Goal: Book appointment/travel/reservation

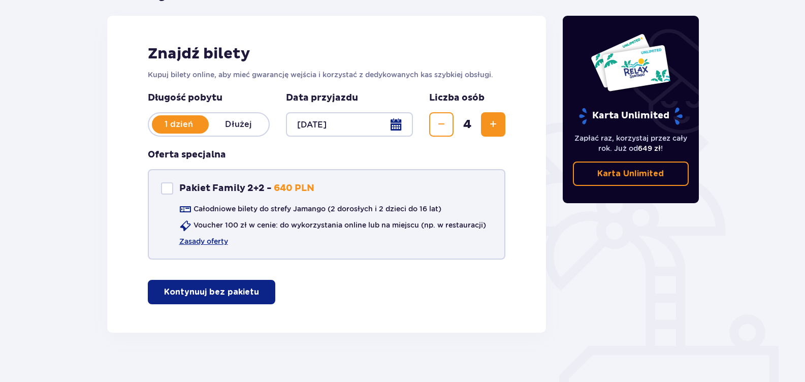
scroll to position [140, 0]
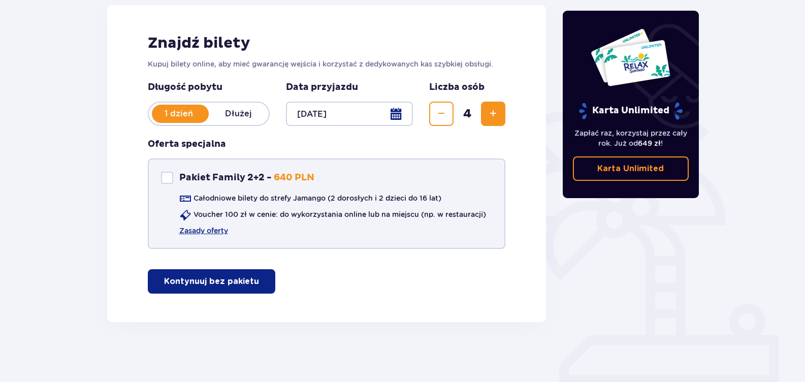
click at [168, 182] on div "Pakiet Family 2+2" at bounding box center [167, 178] width 12 height 12
click at [165, 175] on span at bounding box center [167, 178] width 6 height 6
click at [165, 174] on div "Pakiet Family 2+2" at bounding box center [167, 178] width 12 height 12
click at [191, 282] on p "Kontynuuj" at bounding box center [193, 281] width 43 height 11
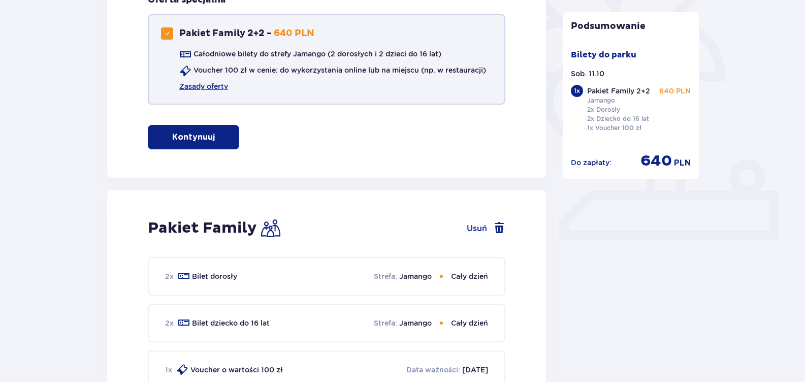
scroll to position [224, 0]
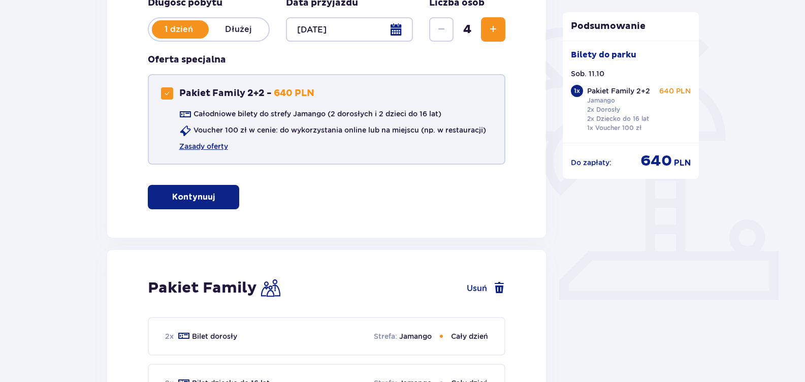
click at [170, 94] on div "Pakiet Family 2+2" at bounding box center [167, 93] width 12 height 12
checkbox input "false"
click at [188, 198] on p "Kontynuuj bez pakietu" at bounding box center [211, 196] width 95 height 11
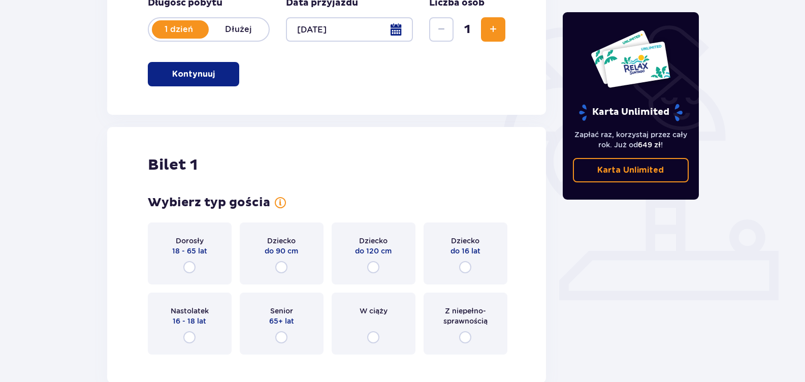
click at [194, 264] on input "radio" at bounding box center [189, 267] width 12 height 12
radio input "true"
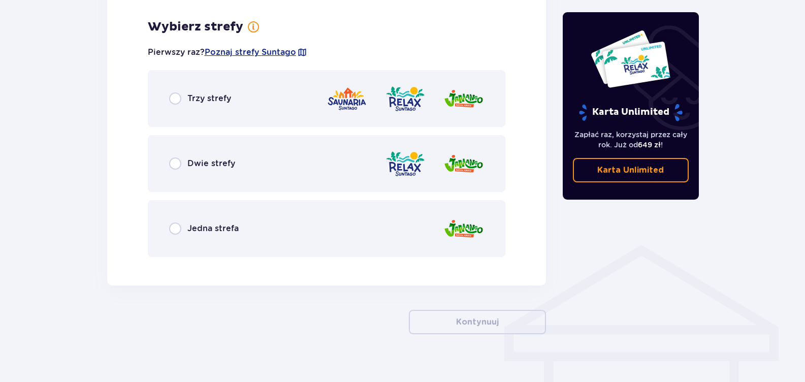
scroll to position [587, 0]
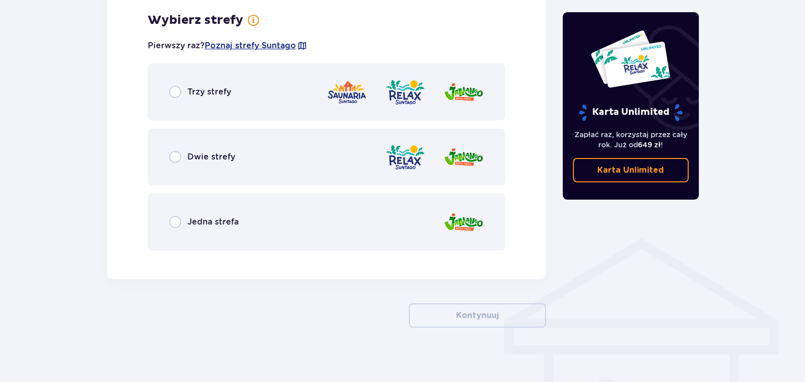
click at [171, 91] on input "radio" at bounding box center [175, 92] width 12 height 12
radio input "true"
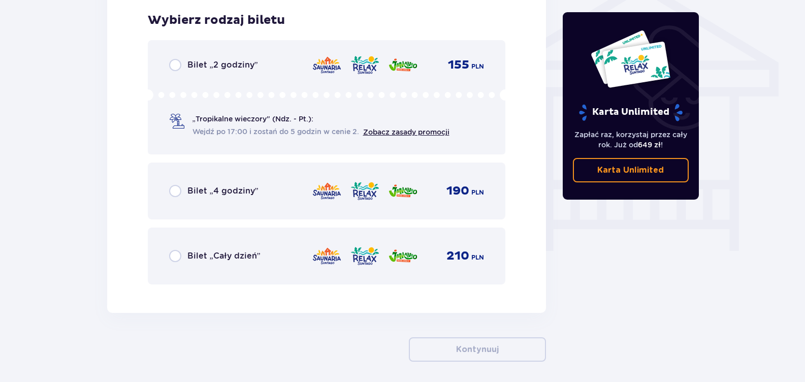
scroll to position [845, 0]
click at [174, 256] on input "radio" at bounding box center [175, 255] width 12 height 12
radio input "true"
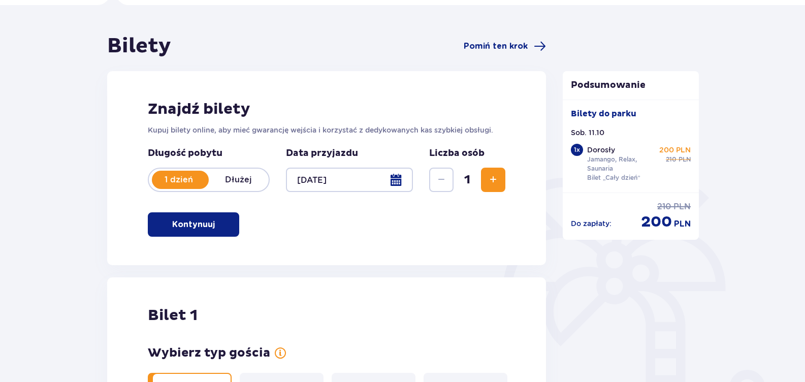
scroll to position [0, 0]
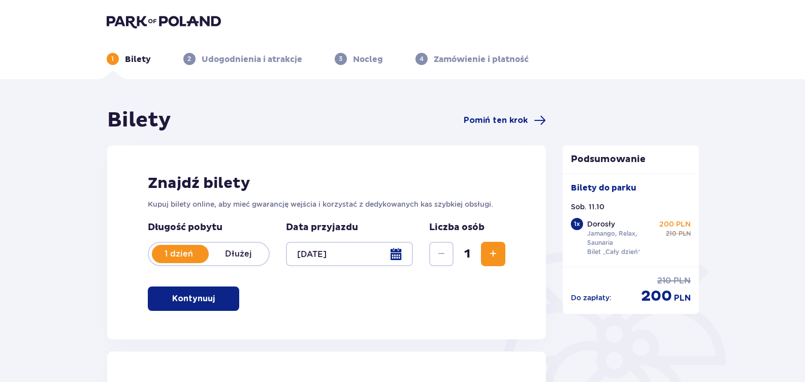
click at [134, 19] on img at bounding box center [164, 21] width 114 height 14
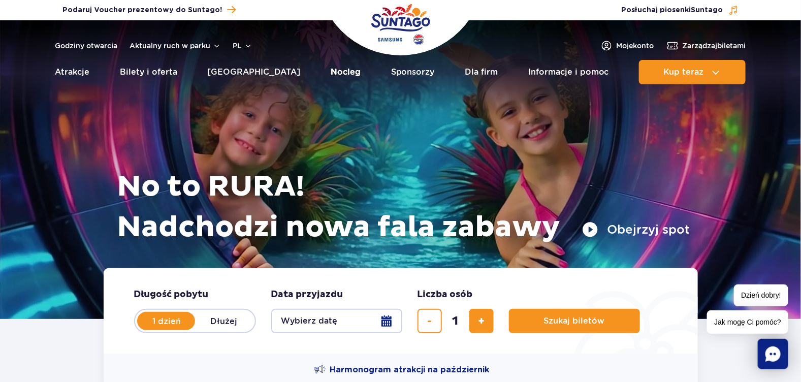
click at [331, 73] on link "Nocleg" at bounding box center [346, 72] width 30 height 24
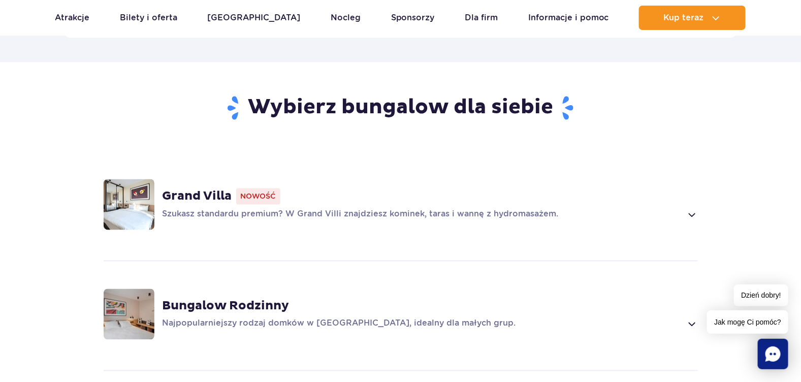
scroll to position [711, 0]
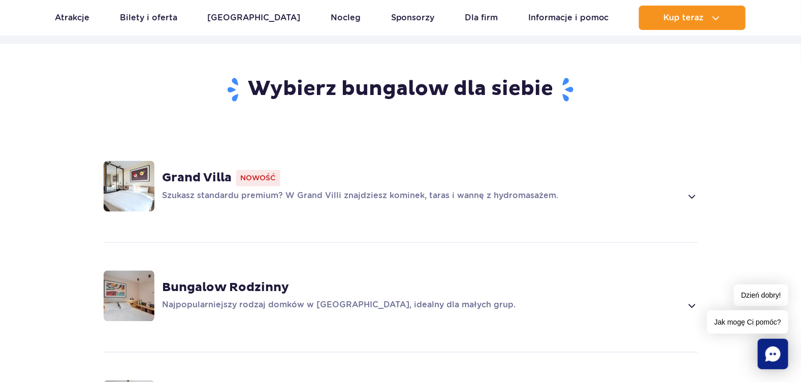
click at [670, 193] on p "Szukasz standardu premium? W Grand Villi znajdziesz kominek, taras i wannę z hy…" at bounding box center [423, 196] width 520 height 12
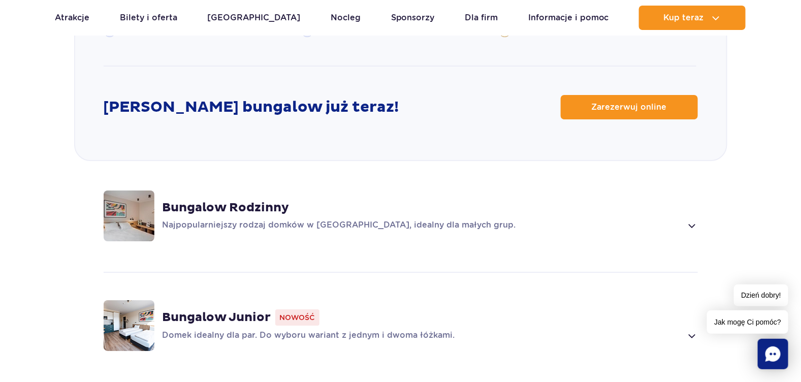
scroll to position [1373, 0]
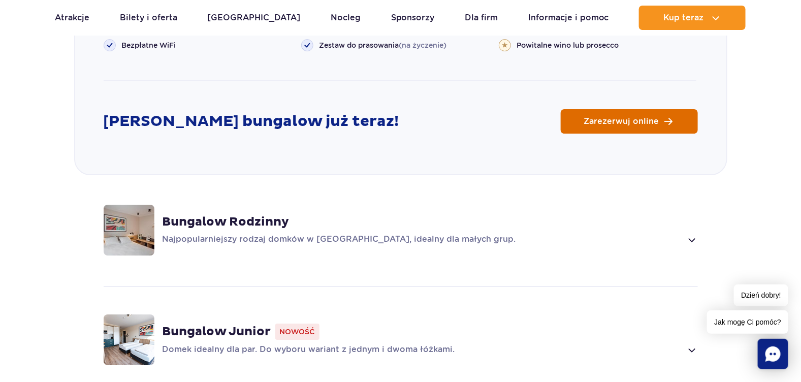
click at [634, 117] on span "Zarezerwuj online" at bounding box center [621, 121] width 75 height 8
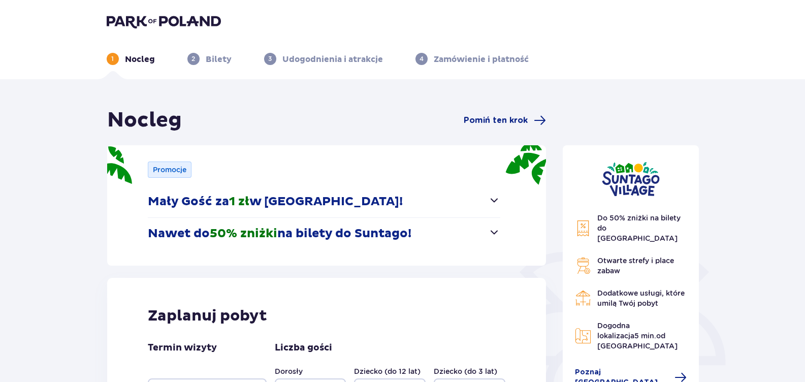
scroll to position [118, 0]
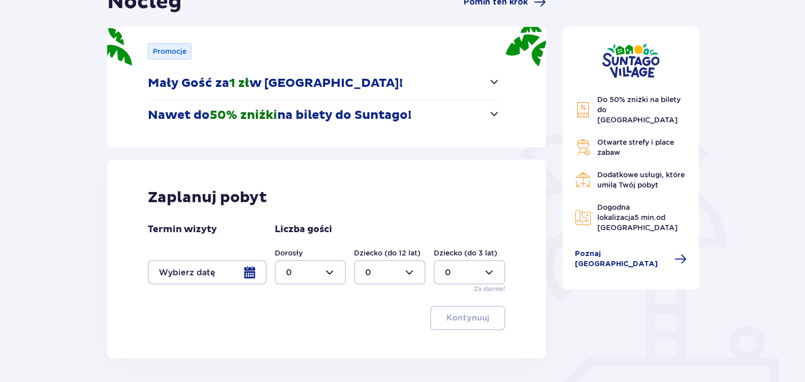
click at [301, 114] on p "Nawet do 50% zniżki na bilety do Suntago!" at bounding box center [280, 115] width 264 height 15
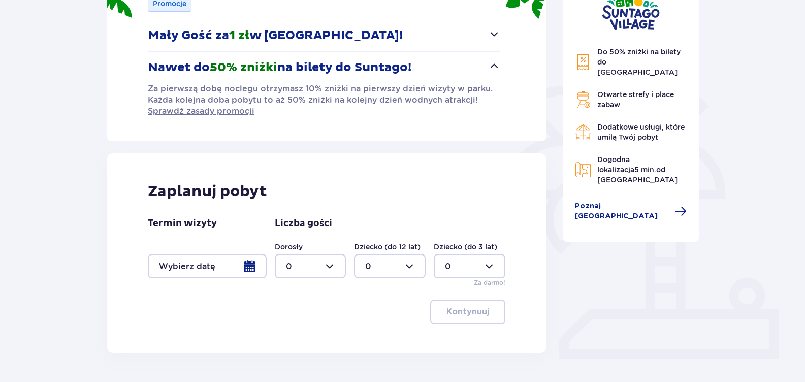
scroll to position [197, 0]
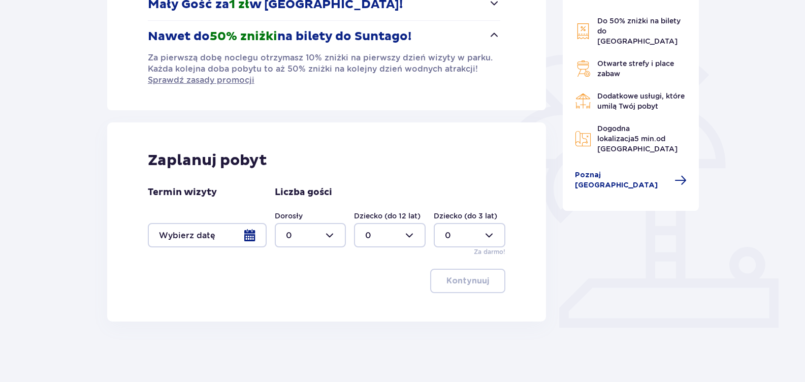
click at [241, 237] on div at bounding box center [207, 235] width 119 height 24
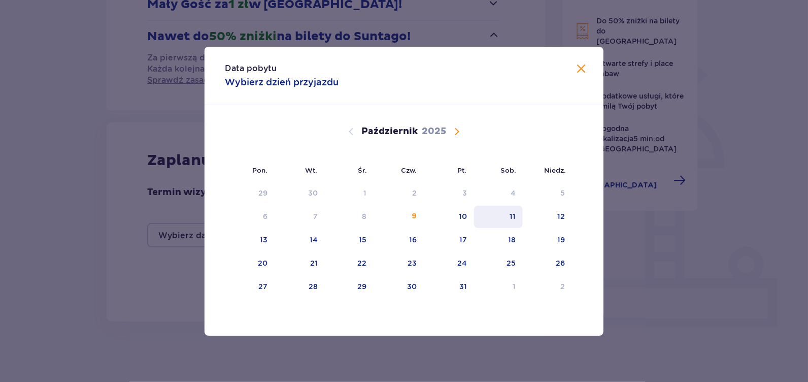
click at [490, 221] on div "11" at bounding box center [498, 217] width 49 height 22
click at [564, 219] on div "12" at bounding box center [562, 216] width 8 height 10
type input "11.10.25 - 12.10.25"
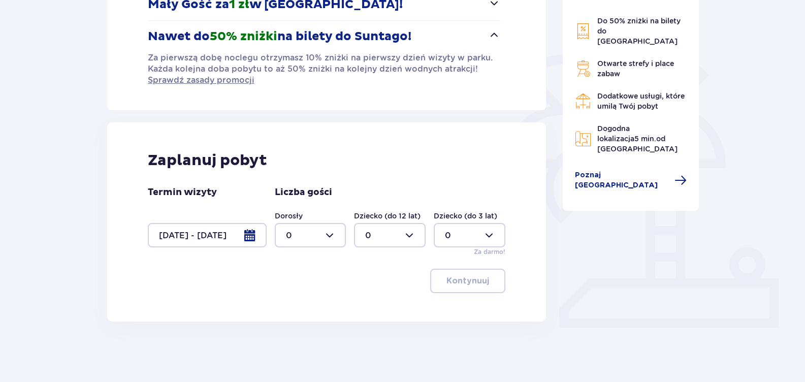
click at [307, 233] on div at bounding box center [311, 235] width 72 height 24
click at [293, 255] on div "4" at bounding box center [310, 251] width 49 height 11
type input "4"
click at [470, 283] on p "Kontynuuj" at bounding box center [467, 280] width 43 height 11
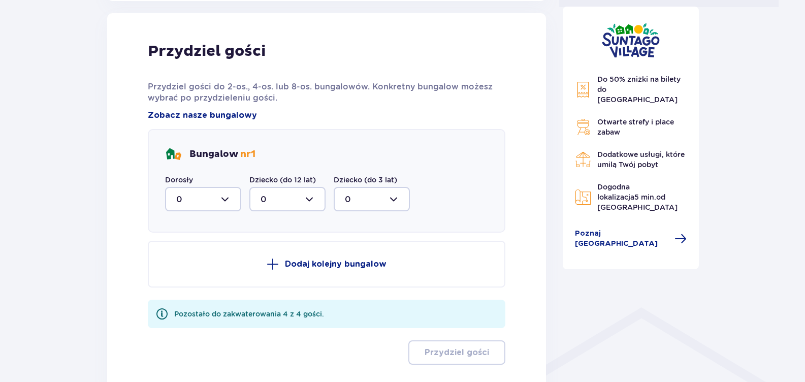
scroll to position [518, 0]
click at [227, 199] on div at bounding box center [203, 198] width 76 height 24
click at [178, 296] on p "4" at bounding box center [179, 298] width 6 height 11
type input "4"
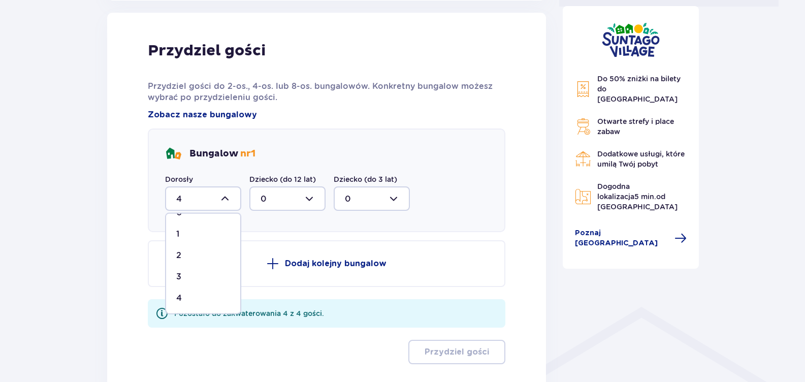
scroll to position [489, 0]
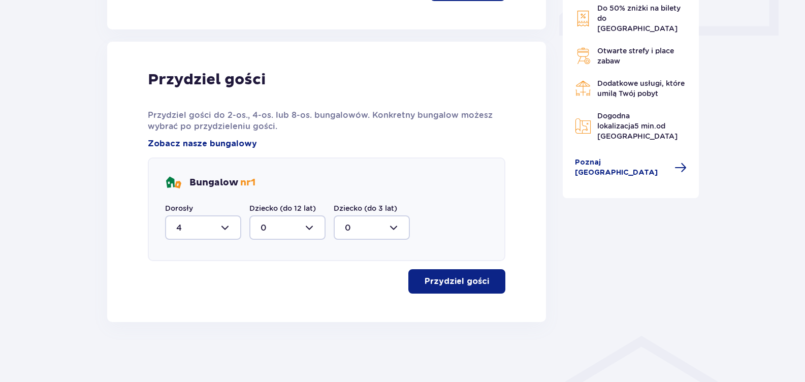
click at [450, 285] on p "Przydziel gości" at bounding box center [457, 281] width 64 height 11
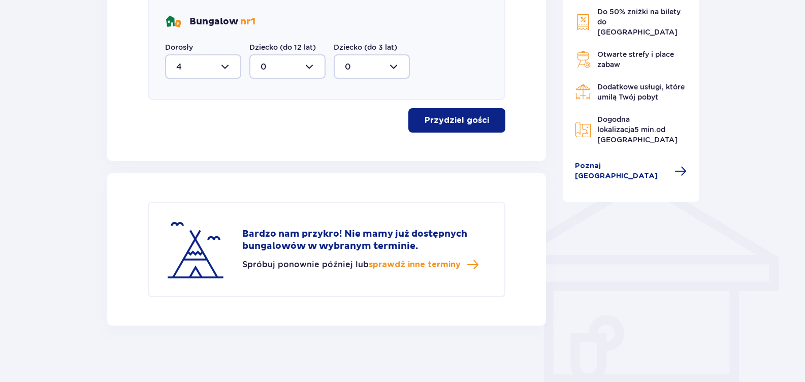
scroll to position [653, 0]
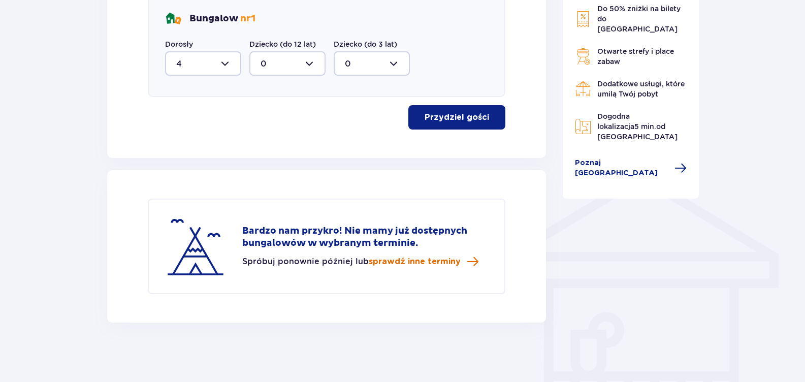
click at [407, 258] on span "sprawdź inne terminy" at bounding box center [415, 261] width 92 height 11
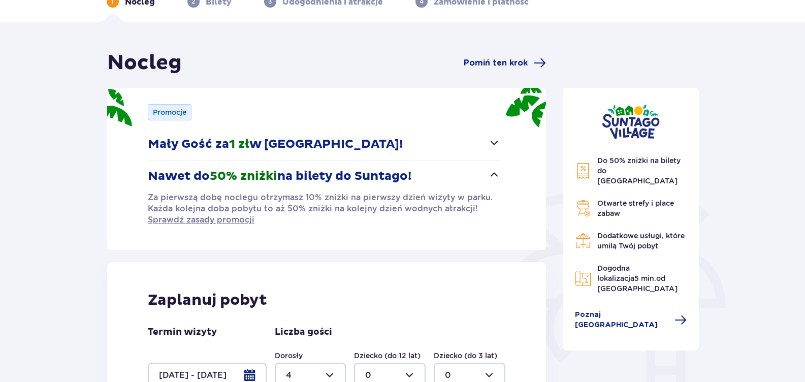
scroll to position [0, 0]
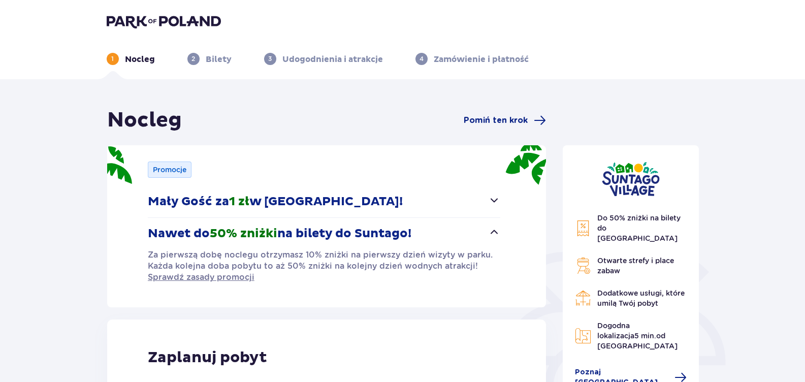
click at [145, 16] on img at bounding box center [164, 21] width 114 height 14
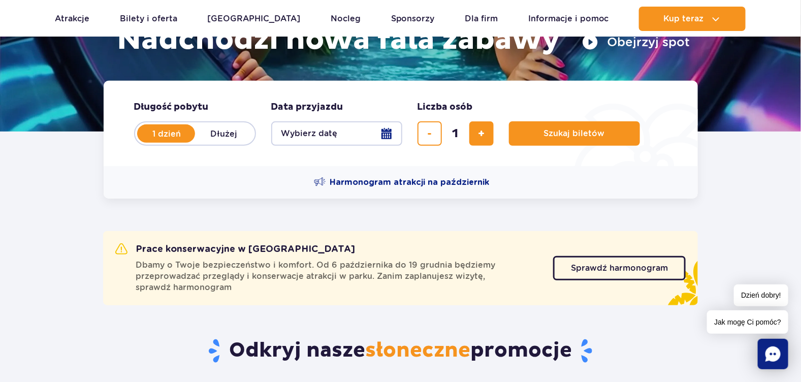
scroll to position [118, 0]
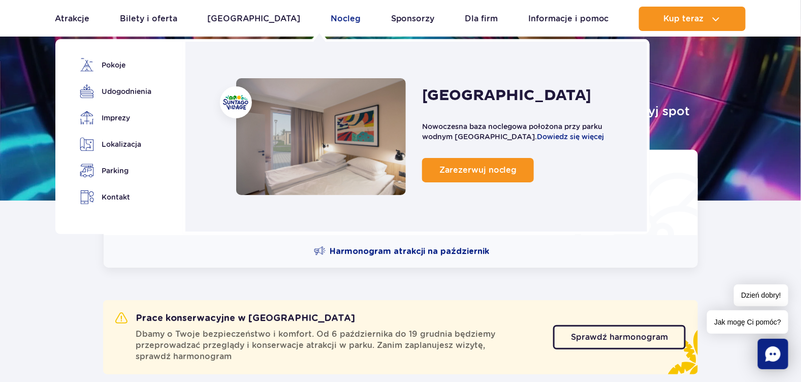
click at [331, 16] on link "Nocleg" at bounding box center [346, 19] width 30 height 24
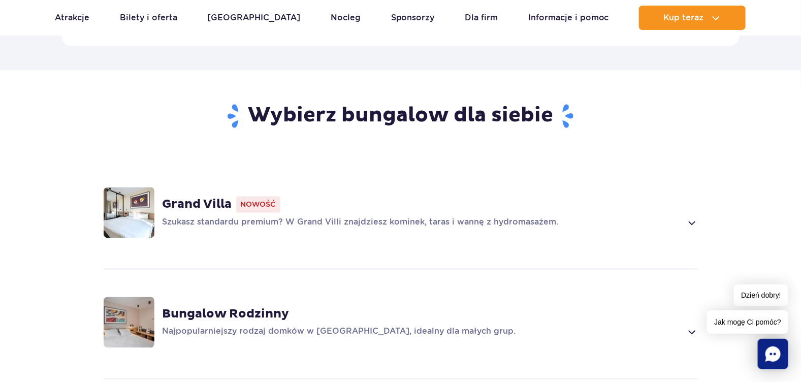
scroll to position [711, 0]
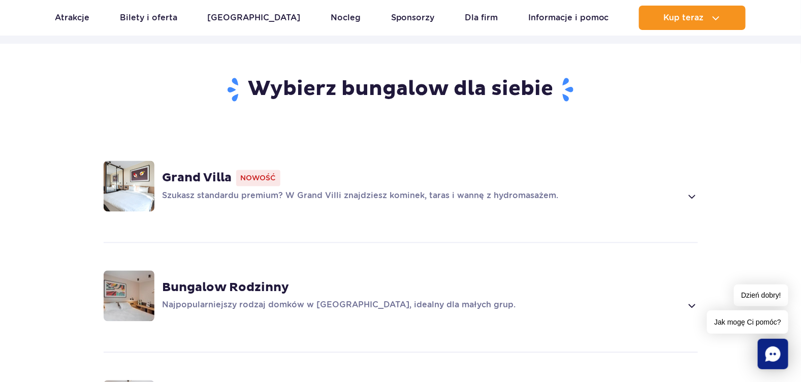
click at [197, 181] on strong "Grand Villa" at bounding box center [198, 178] width 70 height 15
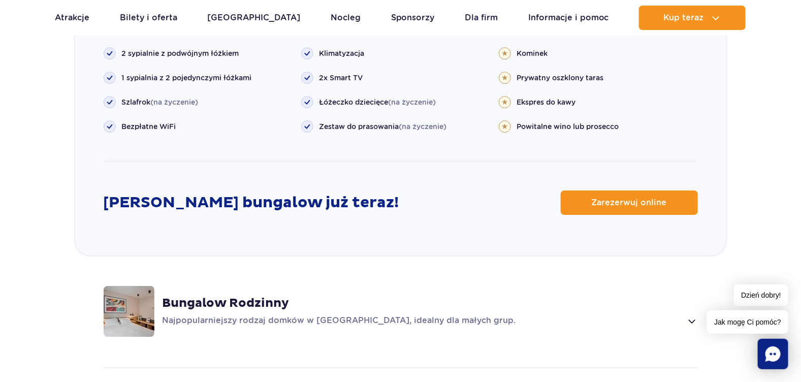
scroll to position [1270, 0]
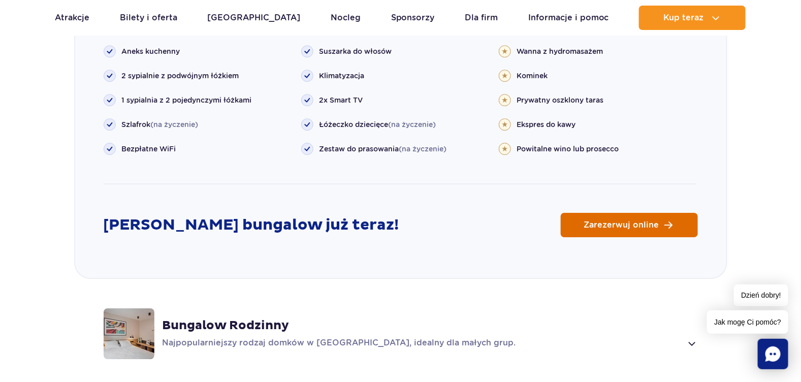
click at [574, 223] on link "Zarezerwuj online" at bounding box center [629, 225] width 137 height 24
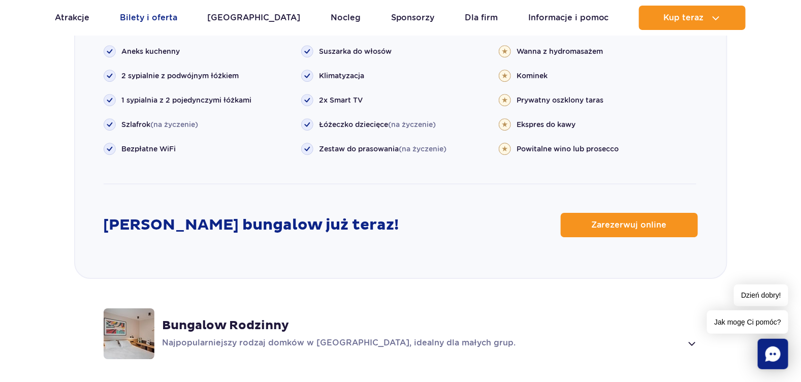
click at [142, 16] on link "Bilety i oferta" at bounding box center [148, 18] width 57 height 24
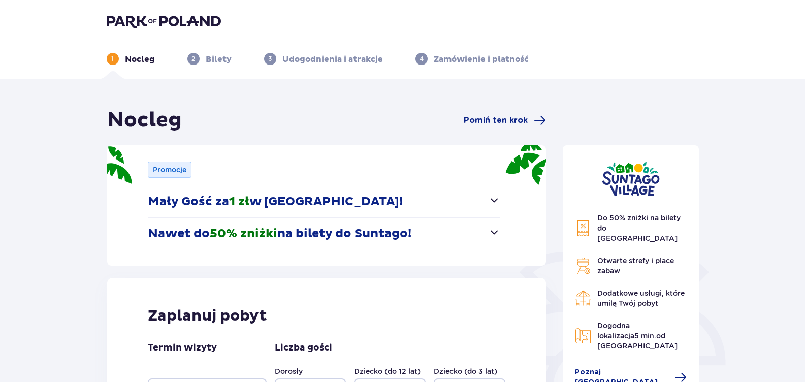
scroll to position [182, 0]
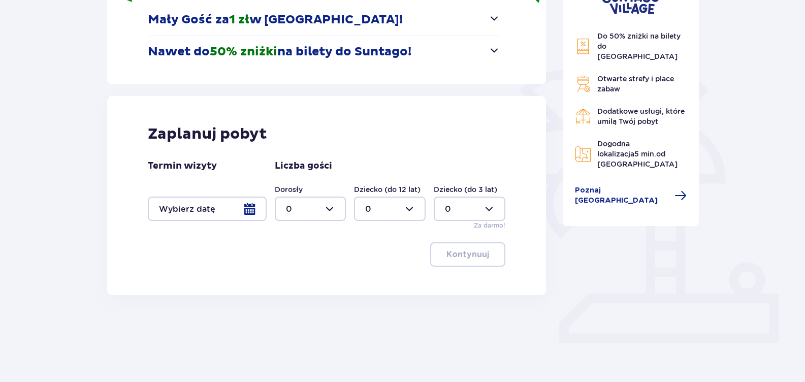
click at [198, 208] on div at bounding box center [207, 209] width 119 height 24
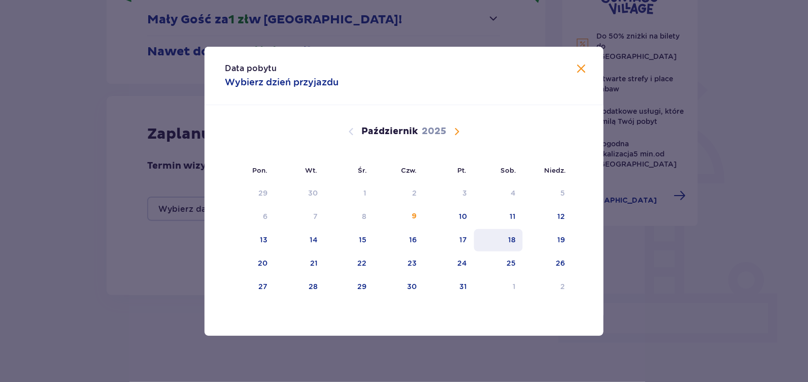
click at [512, 235] on div "18" at bounding box center [512, 240] width 8 height 10
click at [563, 241] on div "19" at bounding box center [562, 240] width 8 height 10
type input "[DATE] - [DATE]"
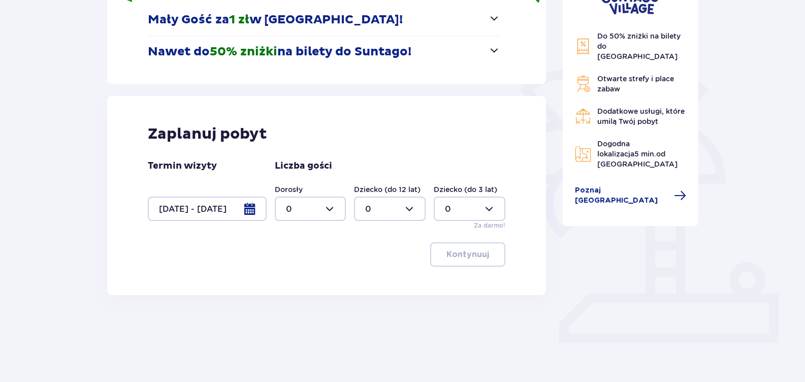
click at [296, 211] on div at bounding box center [311, 209] width 72 height 24
click at [297, 229] on div "4" at bounding box center [310, 225] width 49 height 11
type input "4"
click at [456, 253] on p "Kontynuuj" at bounding box center [467, 254] width 43 height 11
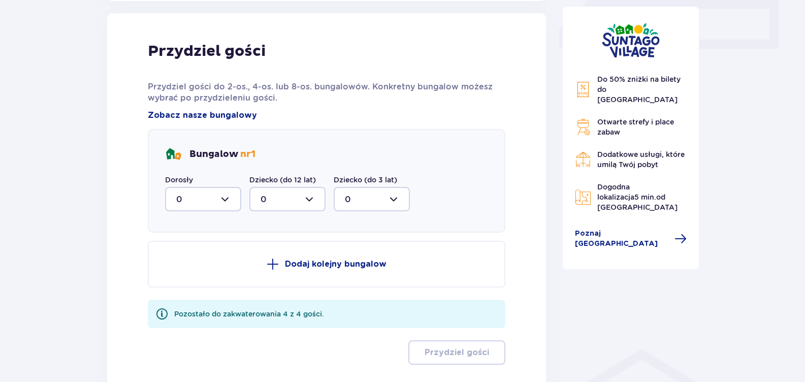
scroll to position [476, 0]
click at [214, 198] on div at bounding box center [203, 198] width 76 height 24
click at [179, 298] on p "4" at bounding box center [179, 298] width 6 height 11
type input "4"
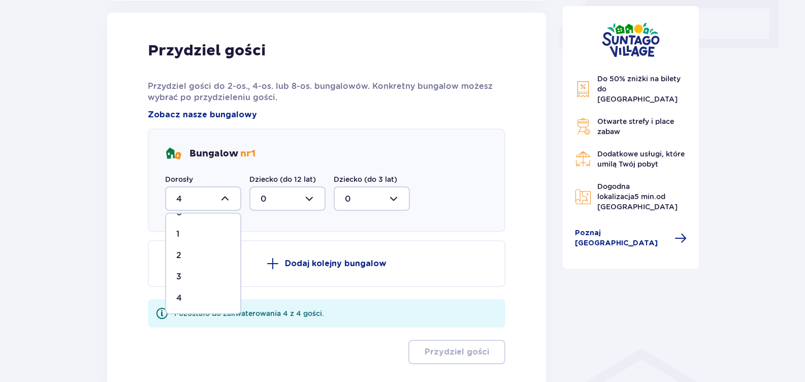
scroll to position [447, 0]
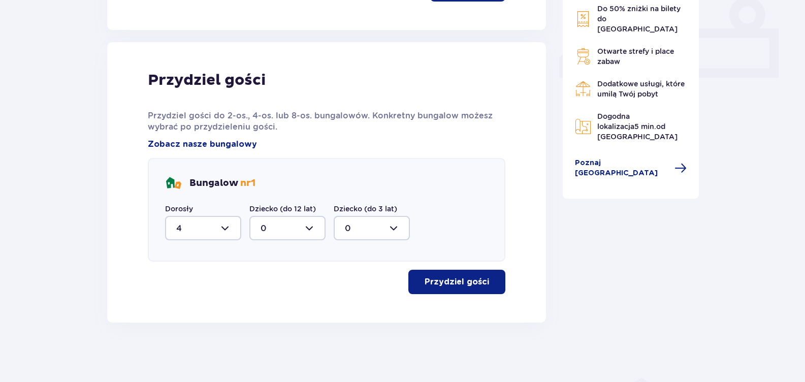
click at [450, 280] on p "Przydziel gości" at bounding box center [457, 281] width 64 height 11
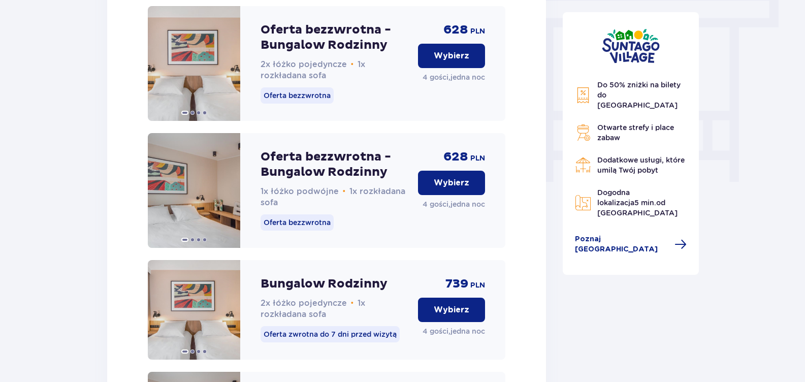
scroll to position [887, 0]
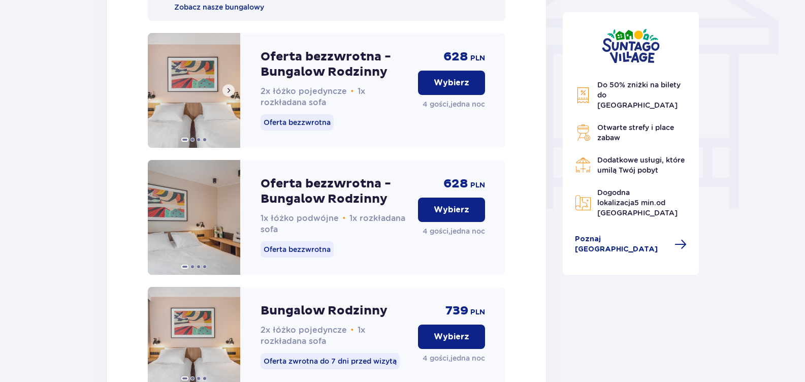
click at [229, 94] on span at bounding box center [228, 90] width 8 height 8
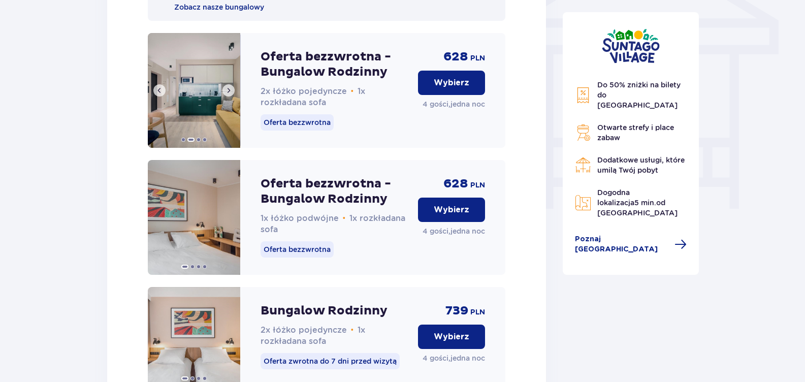
click at [229, 94] on span at bounding box center [228, 90] width 8 height 8
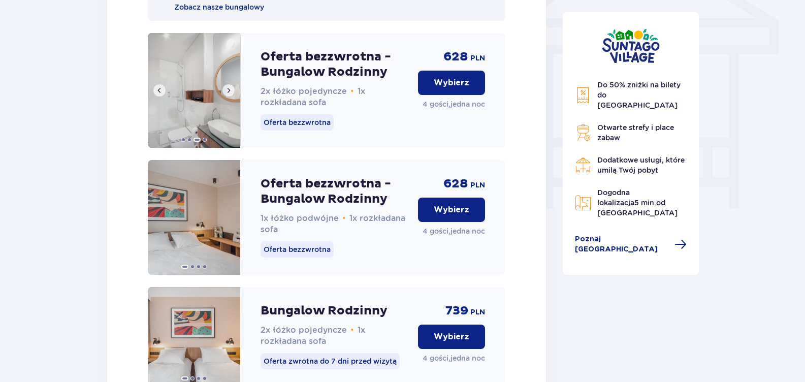
click at [229, 94] on span at bounding box center [228, 90] width 8 height 8
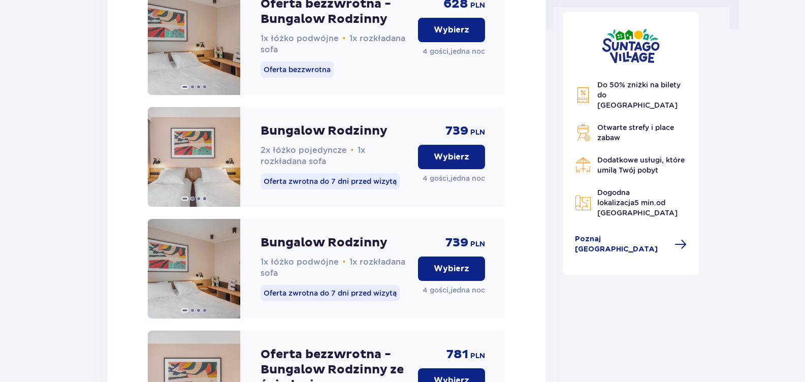
scroll to position [1185, 0]
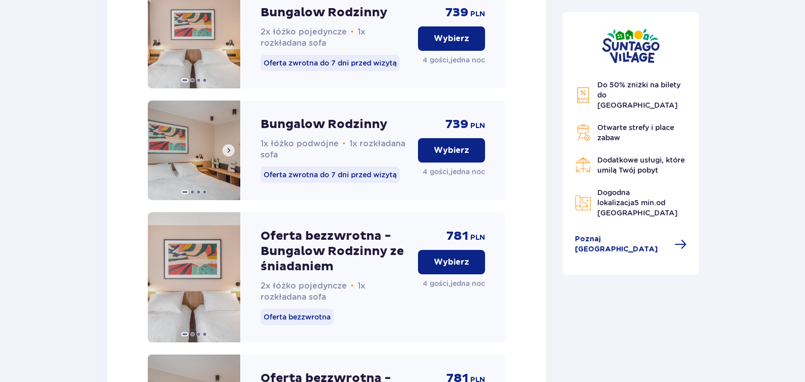
click at [226, 154] on span at bounding box center [228, 150] width 8 height 8
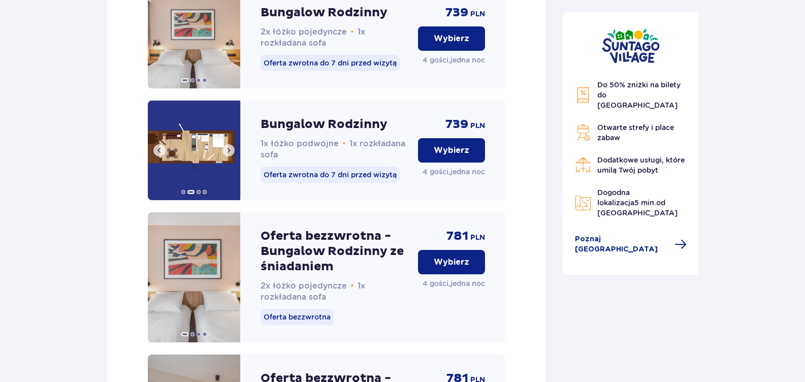
click at [226, 154] on span at bounding box center [228, 150] width 8 height 8
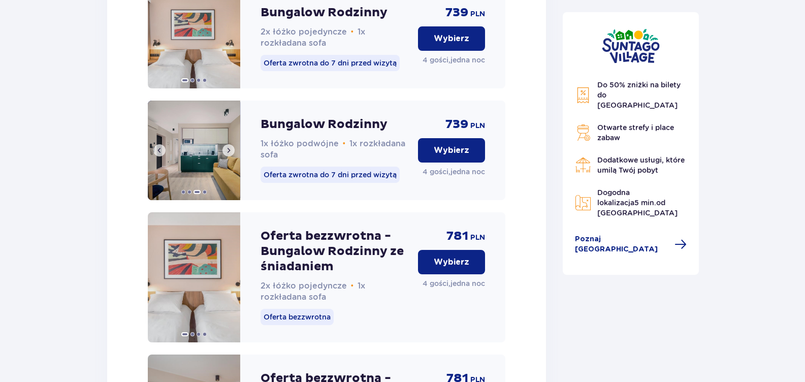
click at [226, 154] on span at bounding box center [228, 150] width 8 height 8
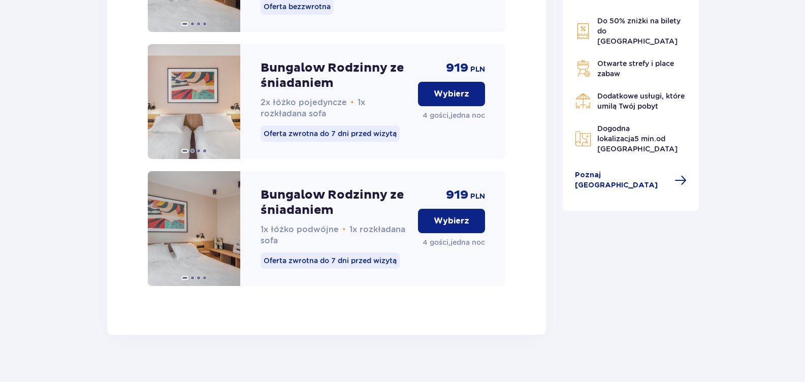
scroll to position [1660, 0]
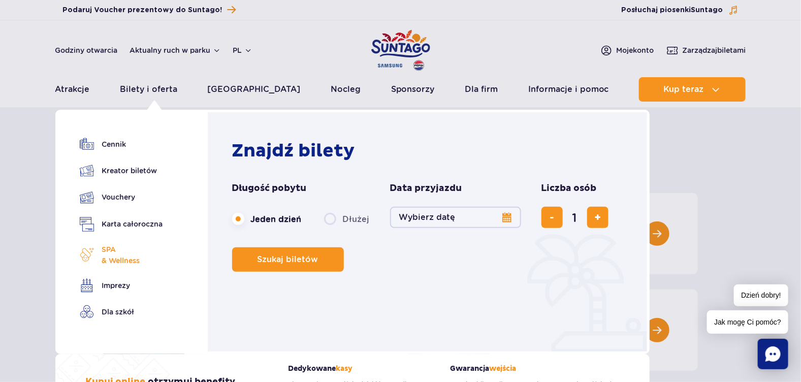
click at [116, 257] on span "SPA & Wellness" at bounding box center [121, 255] width 38 height 22
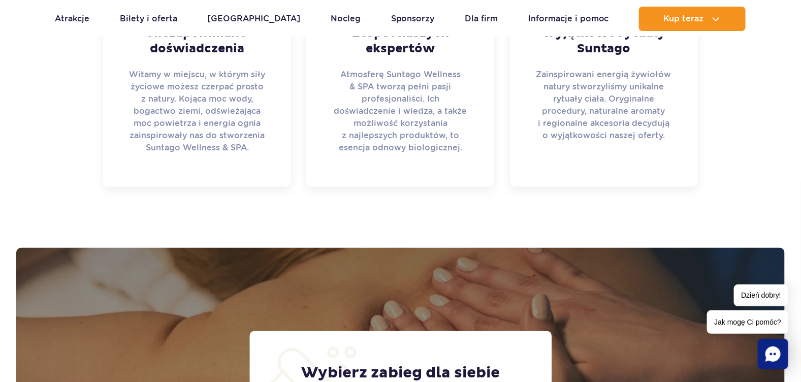
scroll to position [445, 0]
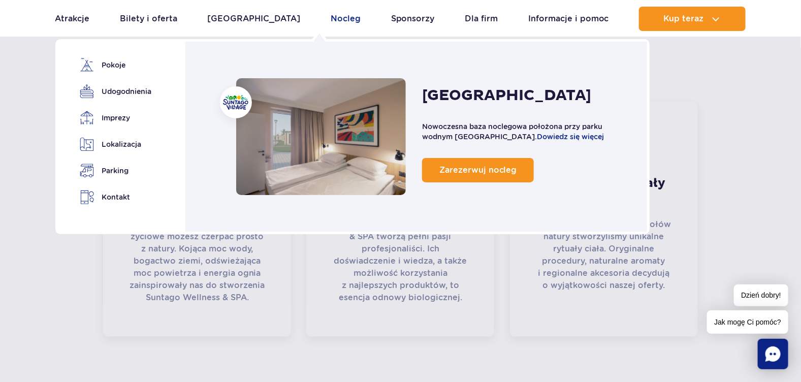
click at [331, 16] on link "Nocleg" at bounding box center [346, 19] width 30 height 24
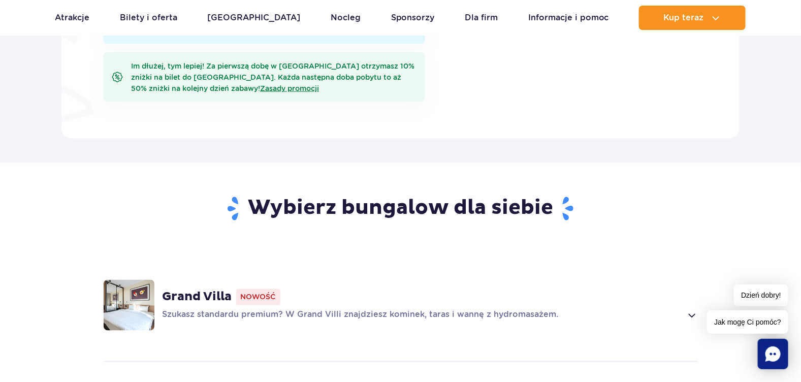
scroll to position [711, 0]
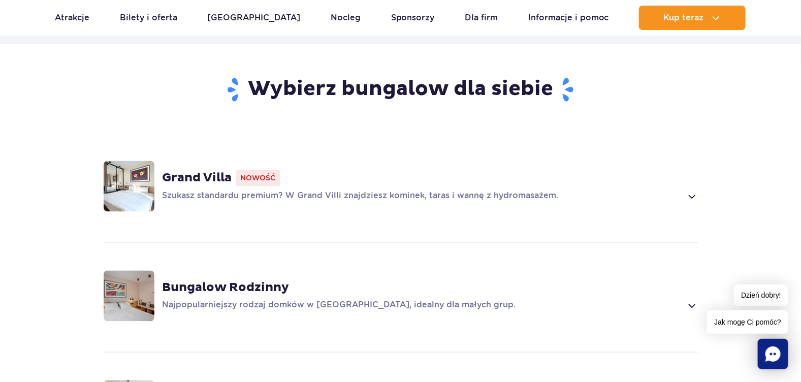
click at [181, 180] on strong "Grand Villa" at bounding box center [198, 178] width 70 height 15
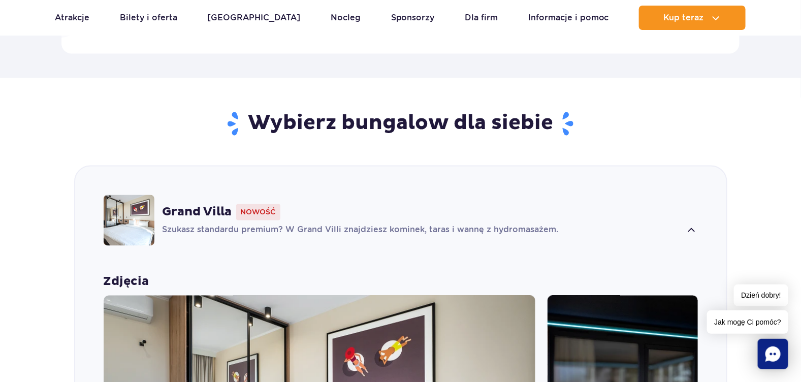
scroll to position [914, 0]
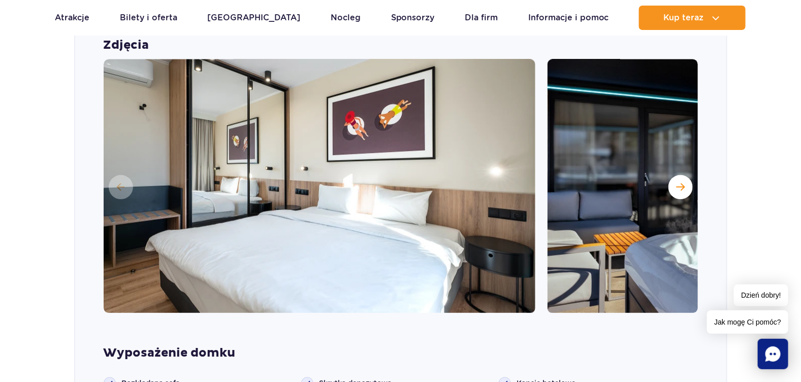
click at [196, 132] on img at bounding box center [320, 186] width 432 height 254
click at [683, 192] on button "Następny slajd" at bounding box center [680, 187] width 24 height 24
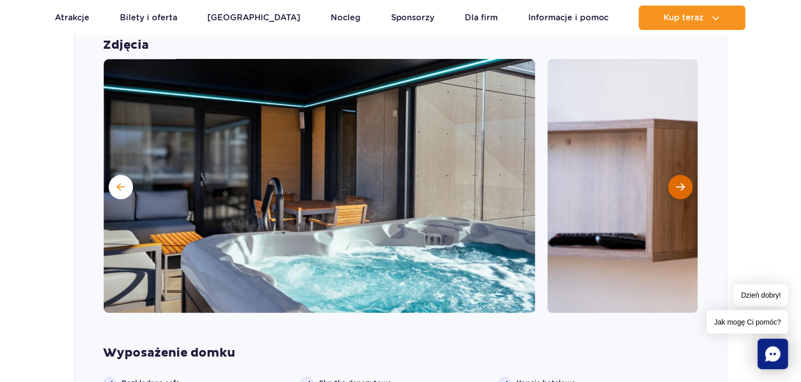
click at [683, 192] on button "Następny slajd" at bounding box center [680, 187] width 24 height 24
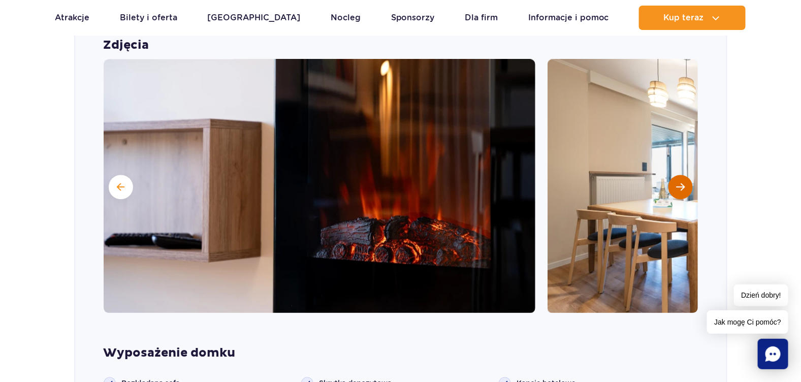
click at [683, 192] on button "Następny slajd" at bounding box center [680, 187] width 24 height 24
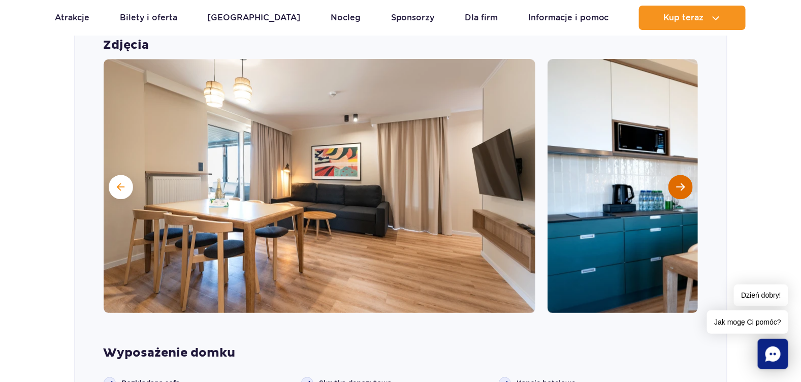
click at [683, 192] on button "Następny slajd" at bounding box center [680, 187] width 24 height 24
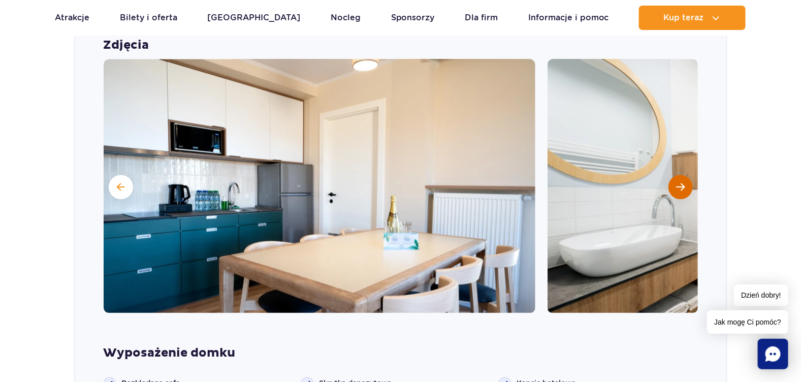
click at [683, 192] on button "Następny slajd" at bounding box center [680, 187] width 24 height 24
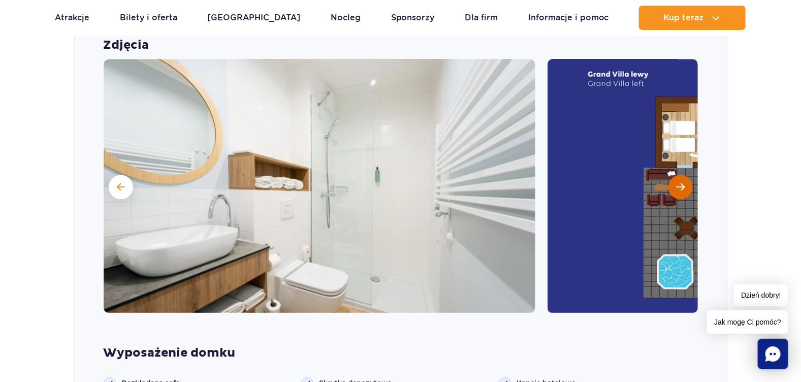
click at [683, 192] on button "Następny slajd" at bounding box center [680, 187] width 24 height 24
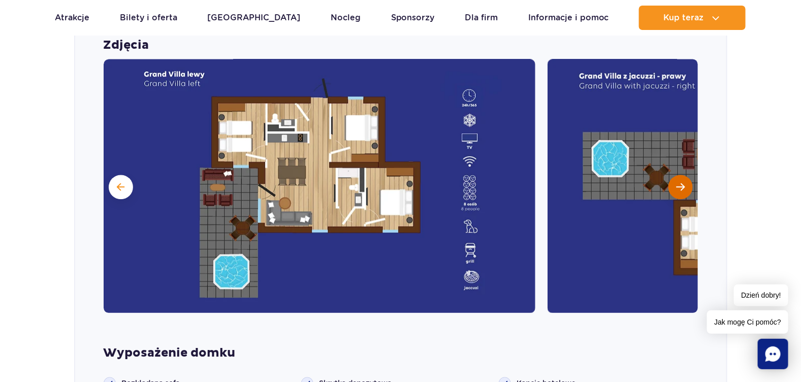
click at [683, 192] on button "Następny slajd" at bounding box center [680, 187] width 24 height 24
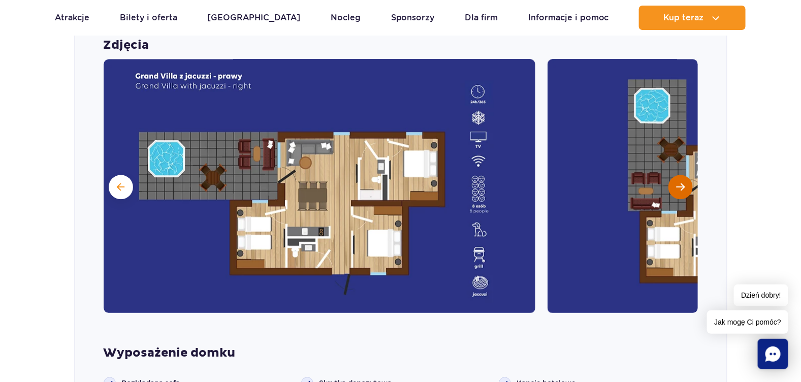
click at [683, 192] on button "Następny slajd" at bounding box center [680, 187] width 24 height 24
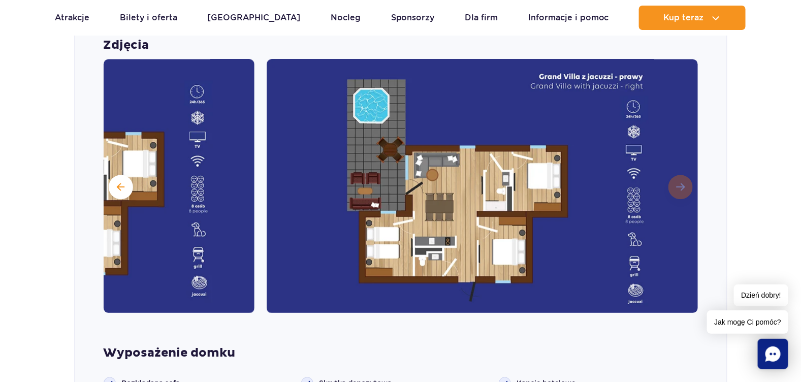
click at [683, 192] on img at bounding box center [483, 186] width 432 height 254
click at [117, 185] on span at bounding box center [121, 186] width 8 height 9
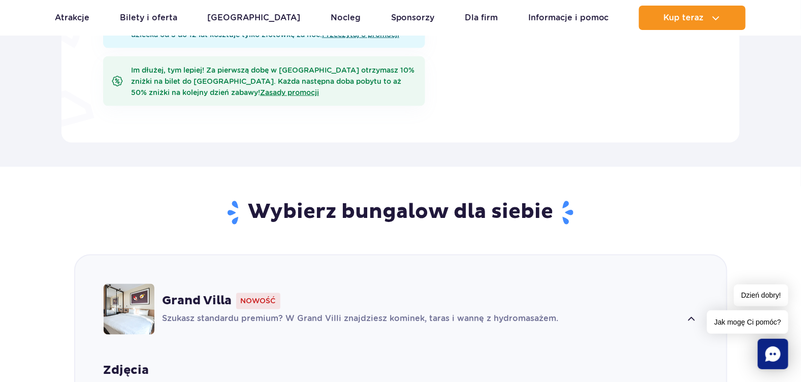
scroll to position [559, 0]
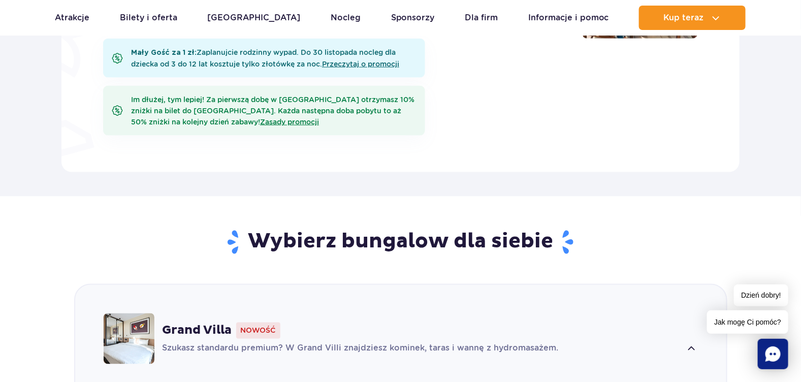
click at [248, 329] on span "Nowość" at bounding box center [258, 330] width 44 height 16
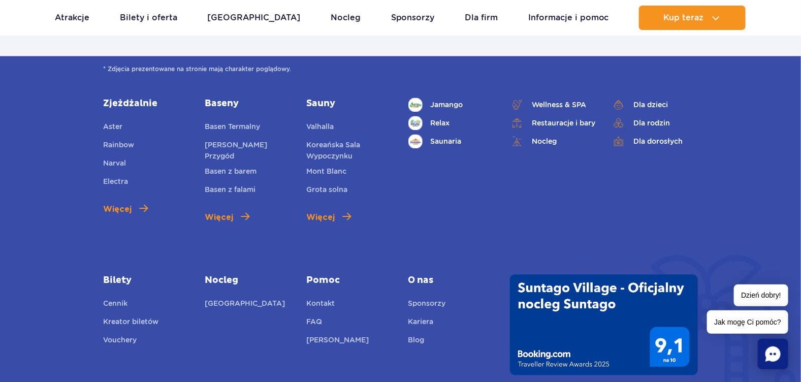
scroll to position [3995, 0]
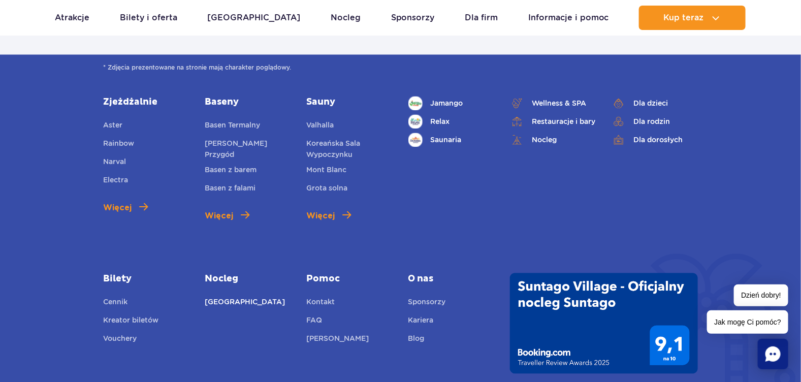
click at [243, 297] on link "[GEOGRAPHIC_DATA]" at bounding box center [245, 304] width 80 height 14
